Goal: Transaction & Acquisition: Purchase product/service

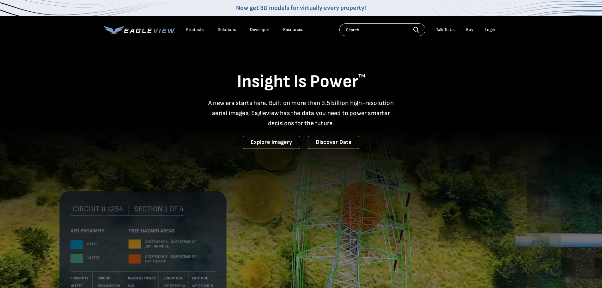
click at [495, 28] on li "Login" at bounding box center [489, 29] width 17 height 9
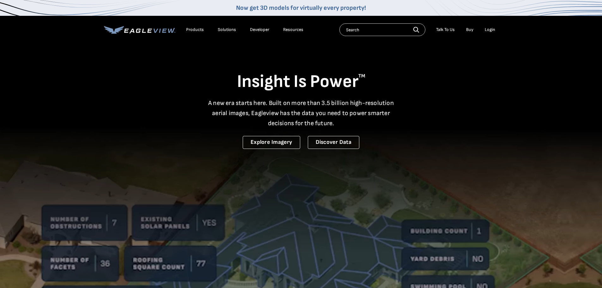
click at [494, 29] on div "Login" at bounding box center [490, 30] width 10 height 6
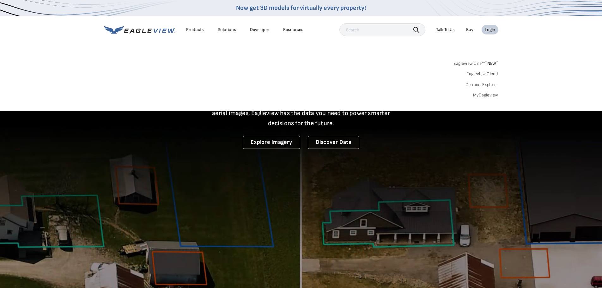
click at [487, 95] on link "MyEagleview" at bounding box center [485, 95] width 25 height 6
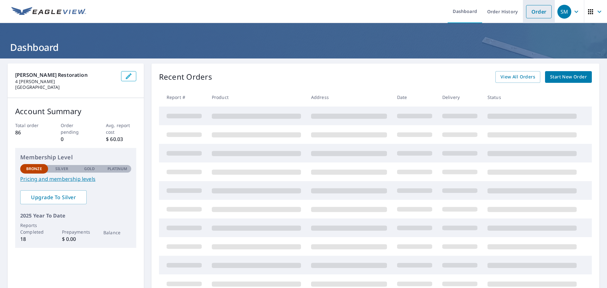
click at [526, 10] on link "Order" at bounding box center [539, 11] width 26 height 13
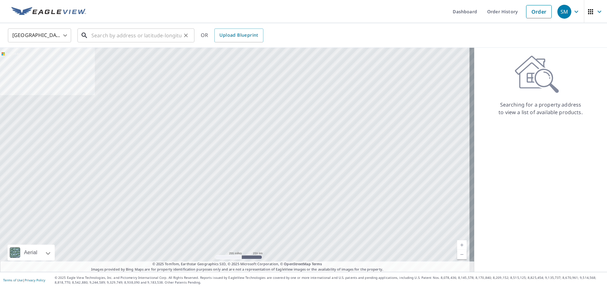
click at [105, 37] on input "text" at bounding box center [136, 36] width 90 height 18
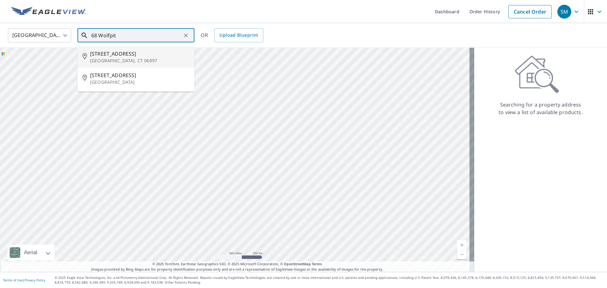
click at [103, 53] on span "68 Wolfpit Rd" at bounding box center [139, 54] width 99 height 8
type input "68 Wolfpit Rd Wilton, CT 06897"
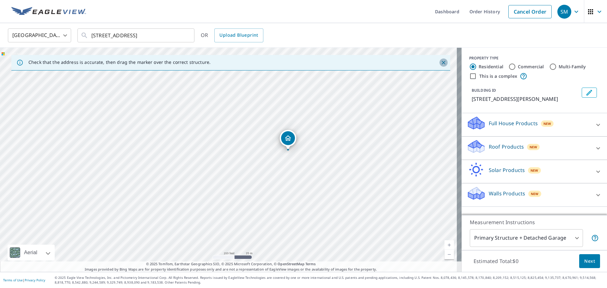
click at [440, 62] on icon "Close" at bounding box center [443, 62] width 6 height 6
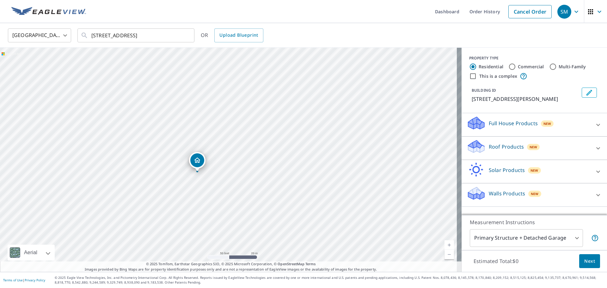
click at [230, 116] on div "68 Wolfpit Rd Wilton, CT 06897" at bounding box center [230, 160] width 461 height 224
drag, startPoint x: 230, startPoint y: 148, endPoint x: 229, endPoint y: 140, distance: 8.0
drag, startPoint x: 208, startPoint y: 188, endPoint x: 265, endPoint y: 105, distance: 100.3
click at [471, 145] on icon at bounding box center [475, 144] width 14 height 8
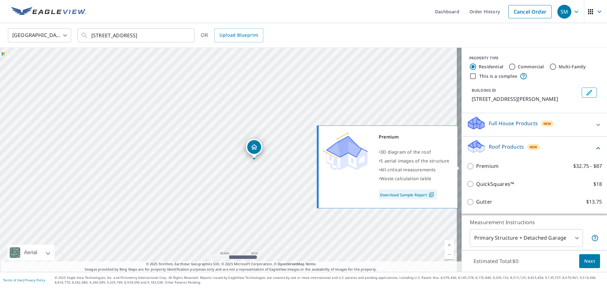
click at [466, 167] on input "Premium $32.75 - $87" at bounding box center [470, 166] width 9 height 8
checkbox input "true"
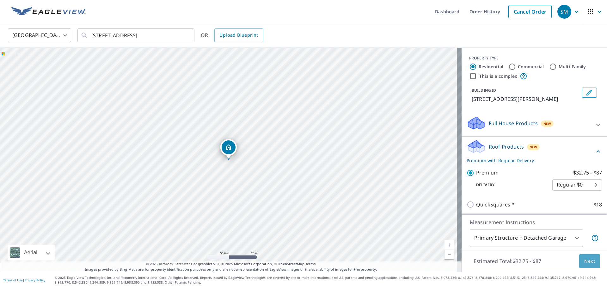
click at [584, 261] on span "Next" at bounding box center [589, 261] width 11 height 8
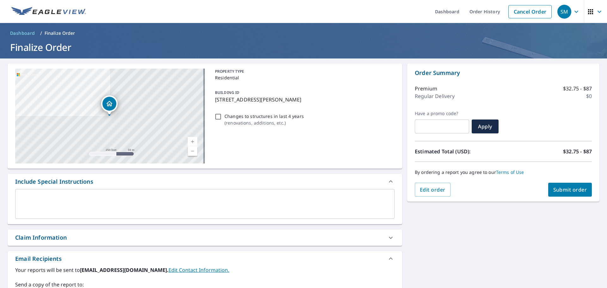
scroll to position [32, 0]
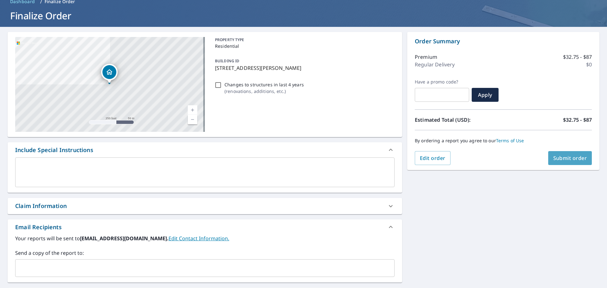
click at [557, 159] on span "Submit order" at bounding box center [570, 157] width 34 height 7
